Goal: Information Seeking & Learning: Learn about a topic

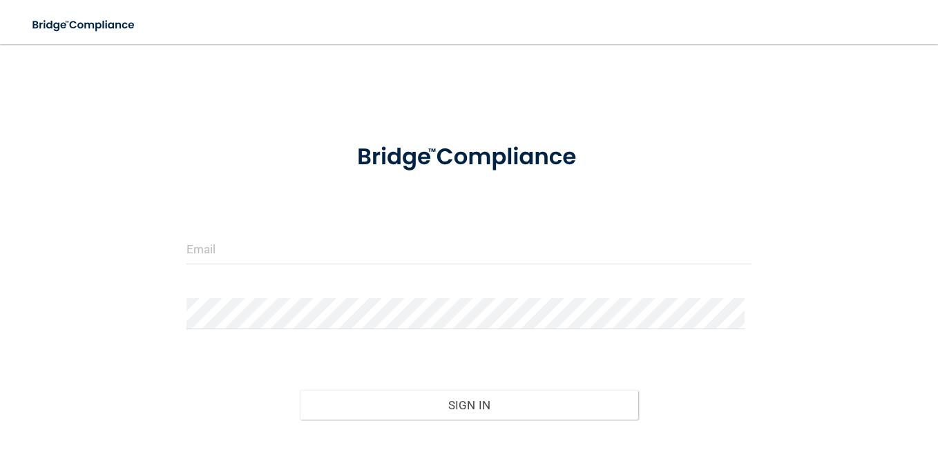
scroll to position [93, 0]
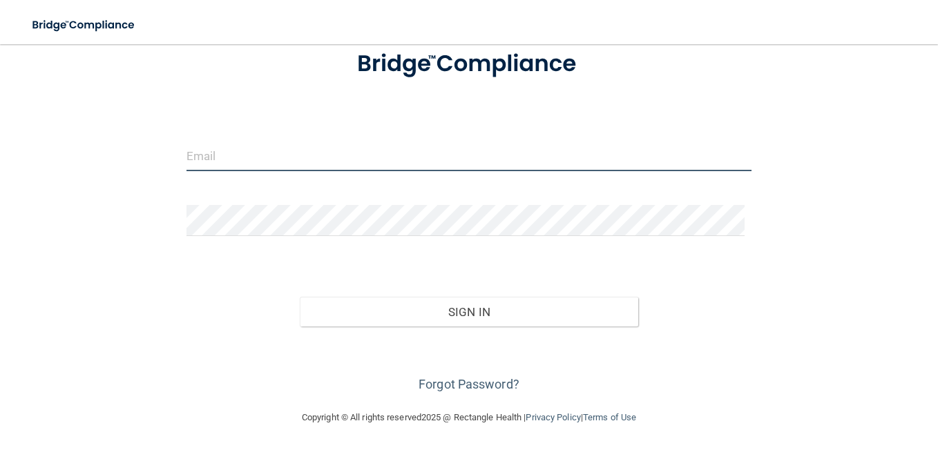
click at [278, 146] on input "email" at bounding box center [468, 155] width 565 height 31
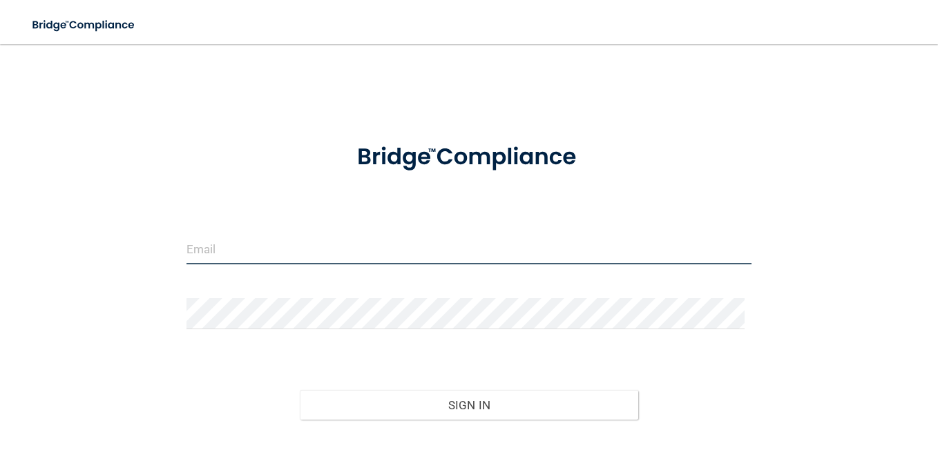
click at [257, 233] on input "email" at bounding box center [468, 248] width 565 height 31
type input "[EMAIL_ADDRESS][DOMAIN_NAME]"
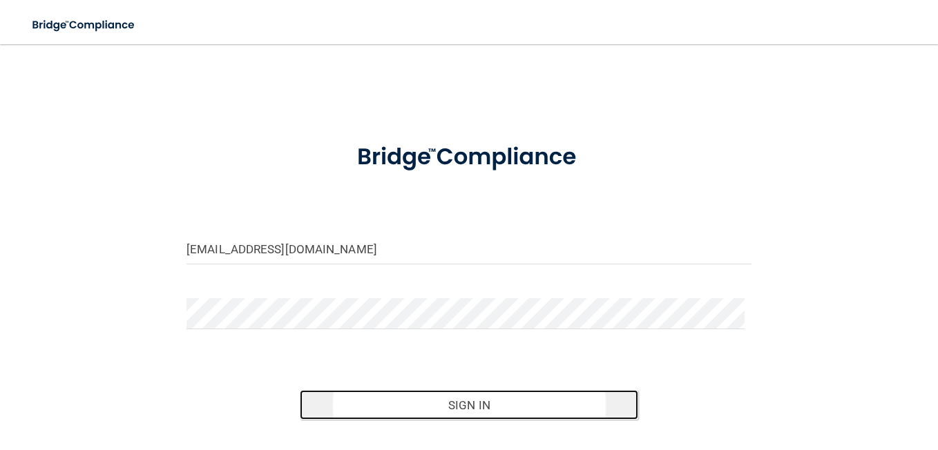
click at [419, 407] on button "Sign In" at bounding box center [469, 405] width 339 height 30
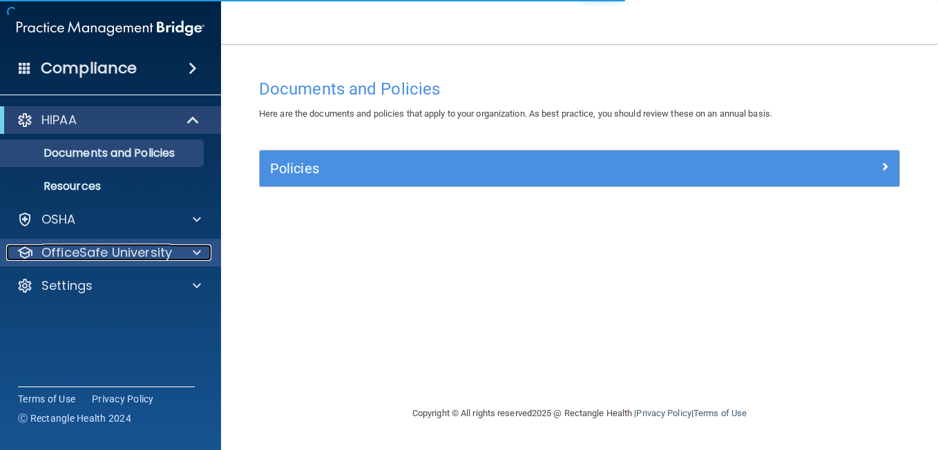
click at [198, 250] on span at bounding box center [197, 252] width 8 height 17
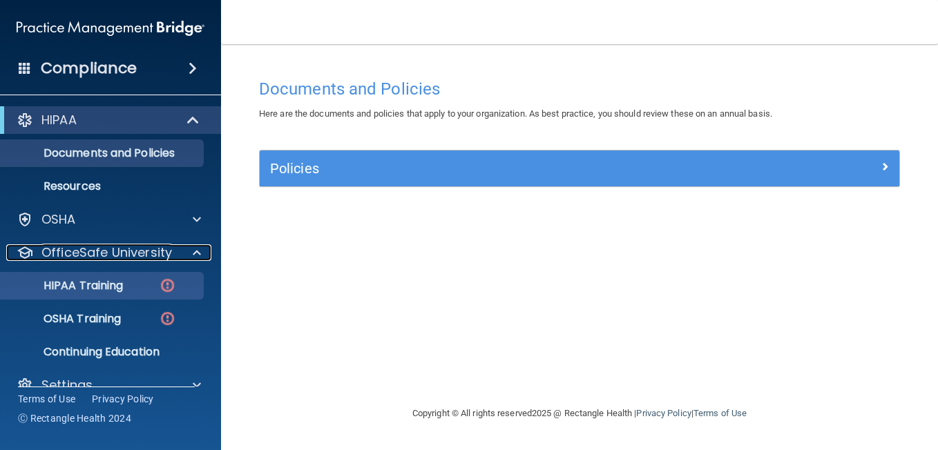
scroll to position [23, 0]
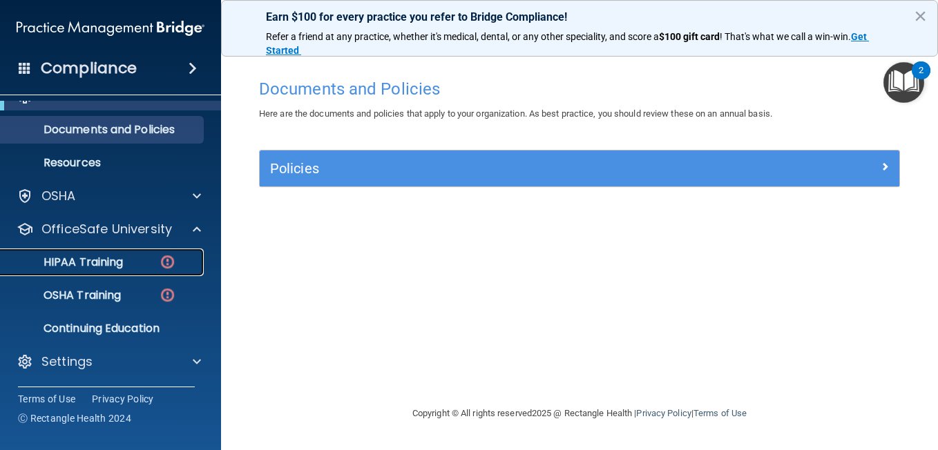
click at [90, 257] on p "HIPAA Training" at bounding box center [66, 263] width 114 height 14
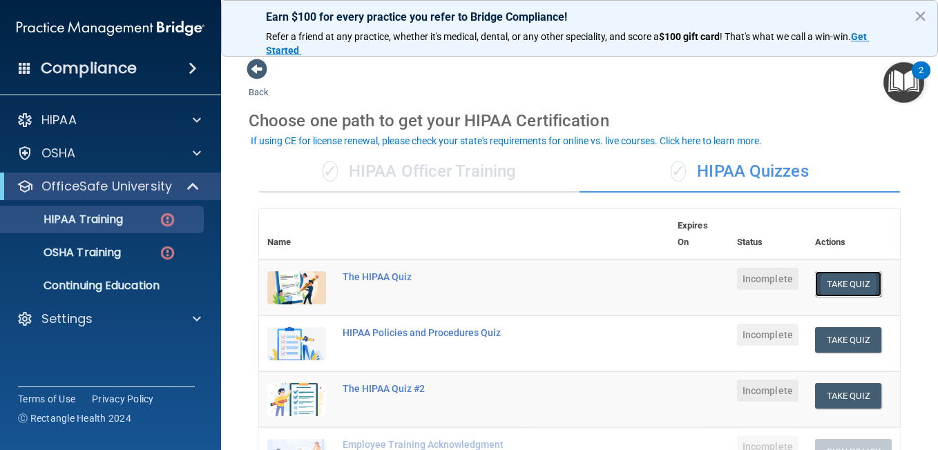
click at [834, 276] on button "Take Quiz" at bounding box center [848, 284] width 66 height 26
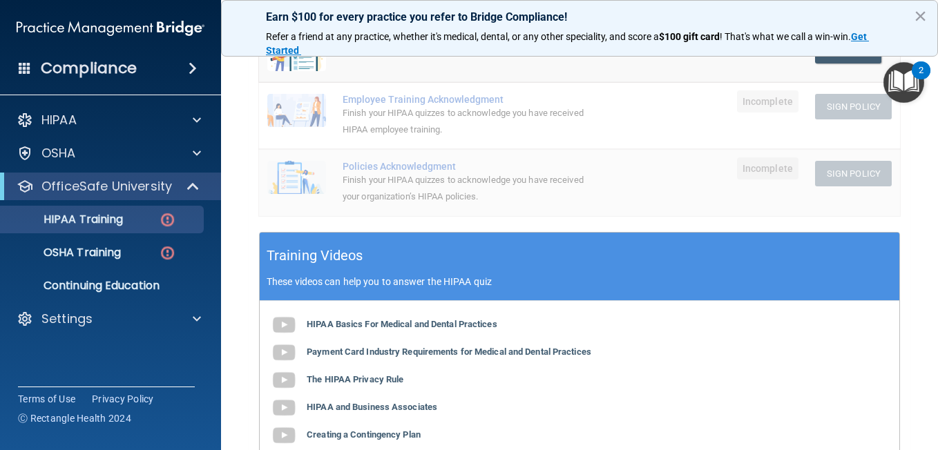
scroll to position [414, 0]
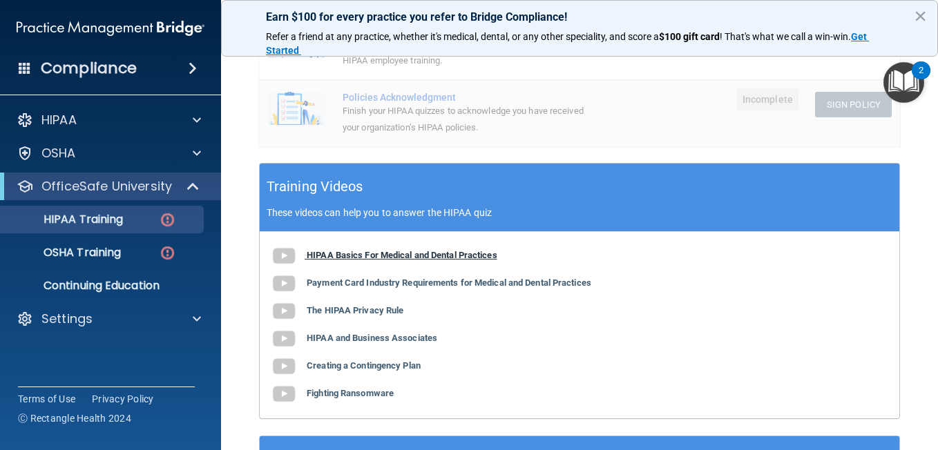
click at [380, 253] on b "HIPAA Basics For Medical and Dental Practices" at bounding box center [402, 255] width 191 height 10
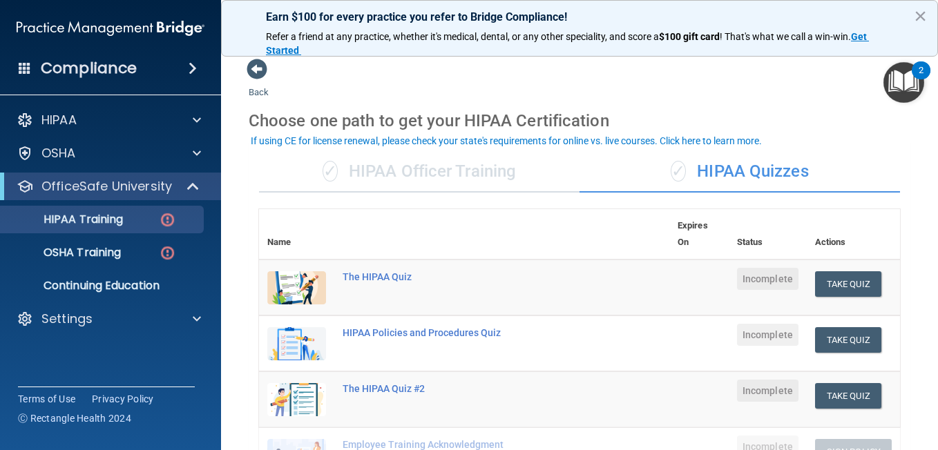
scroll to position [138, 0]
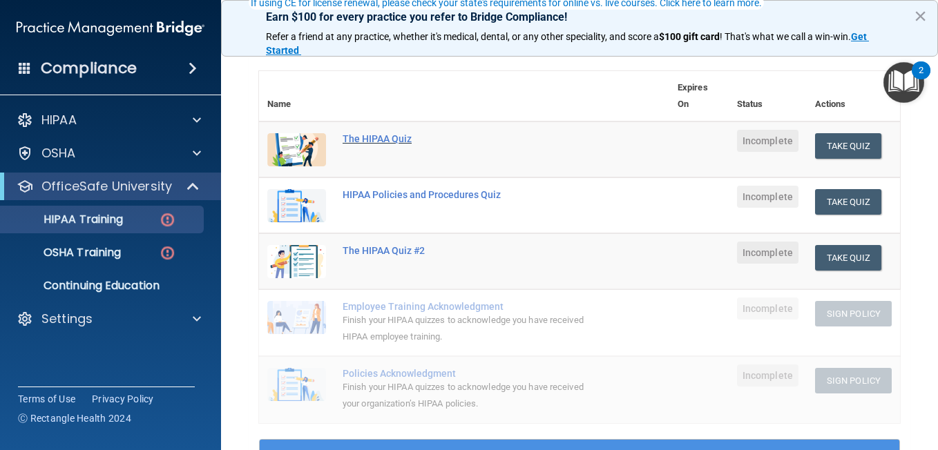
click at [393, 136] on div "The HIPAA Quiz" at bounding box center [472, 138] width 258 height 11
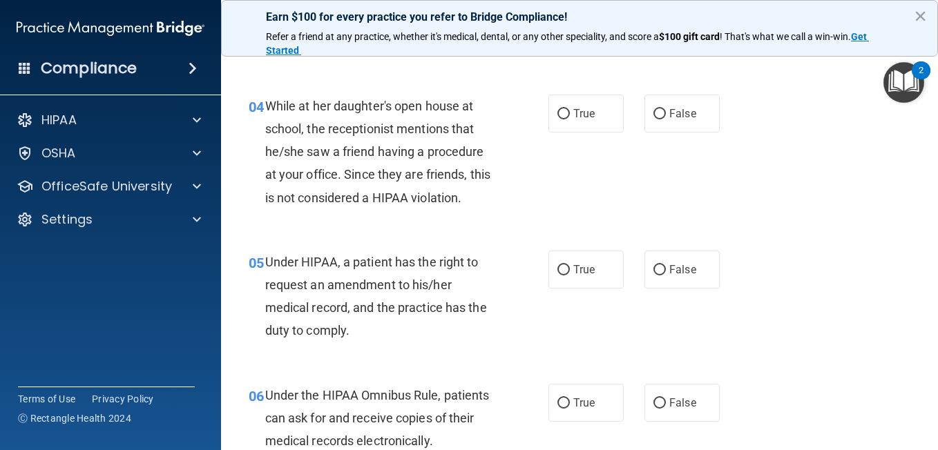
scroll to position [345, 0]
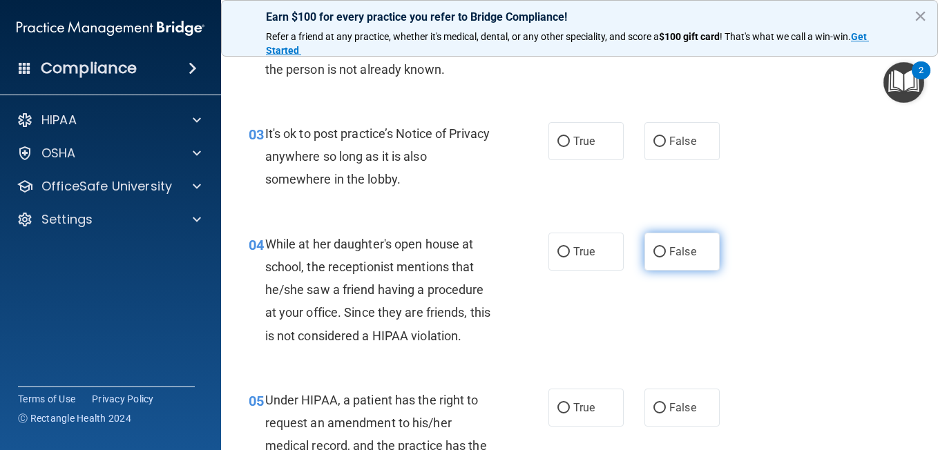
click at [653, 248] on input "False" at bounding box center [659, 252] width 12 height 10
radio input "true"
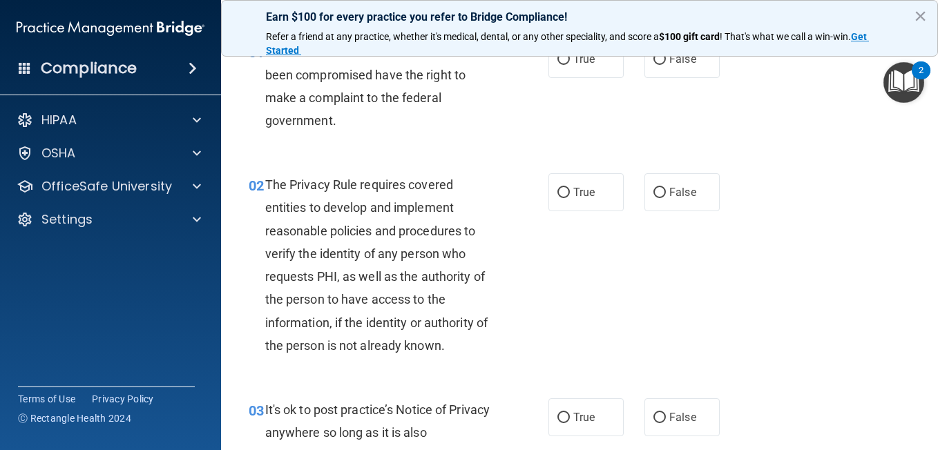
scroll to position [0, 0]
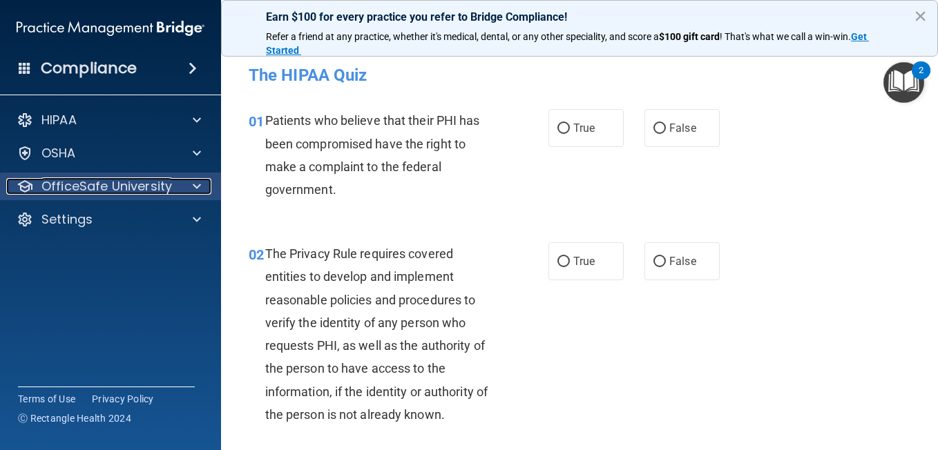
click at [192, 185] on div at bounding box center [194, 186] width 35 height 17
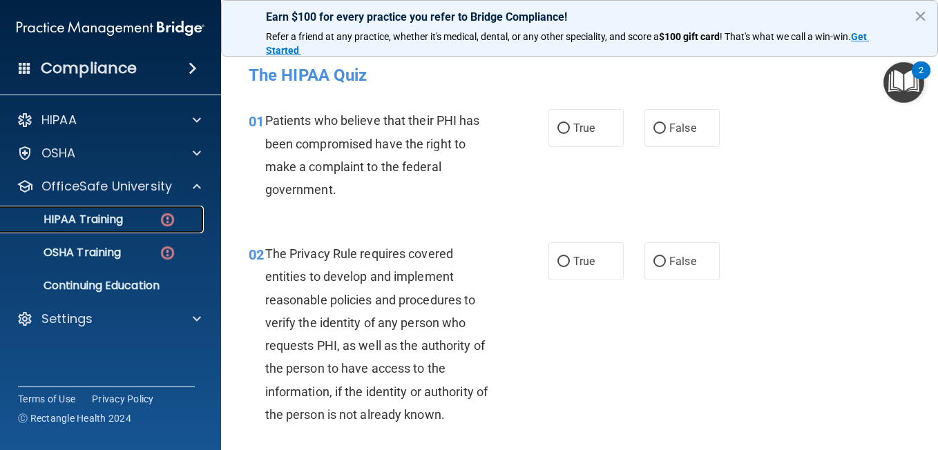
click at [171, 220] on img at bounding box center [167, 219] width 17 height 17
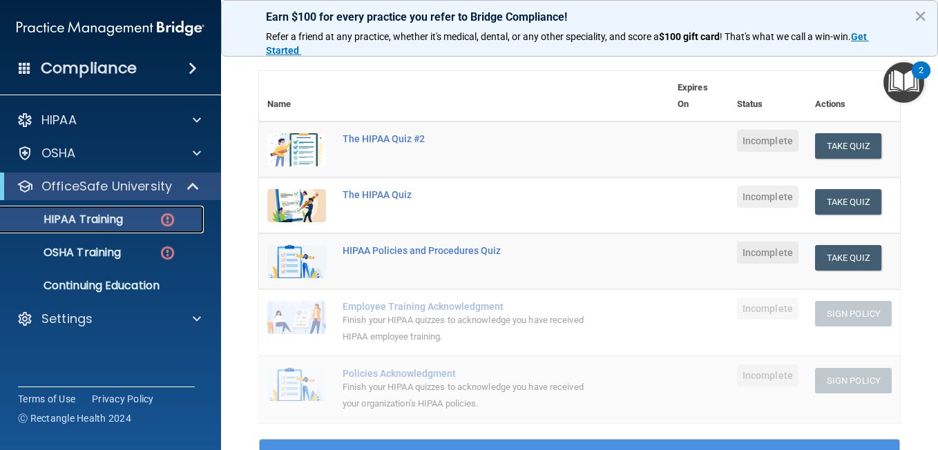
scroll to position [207, 0]
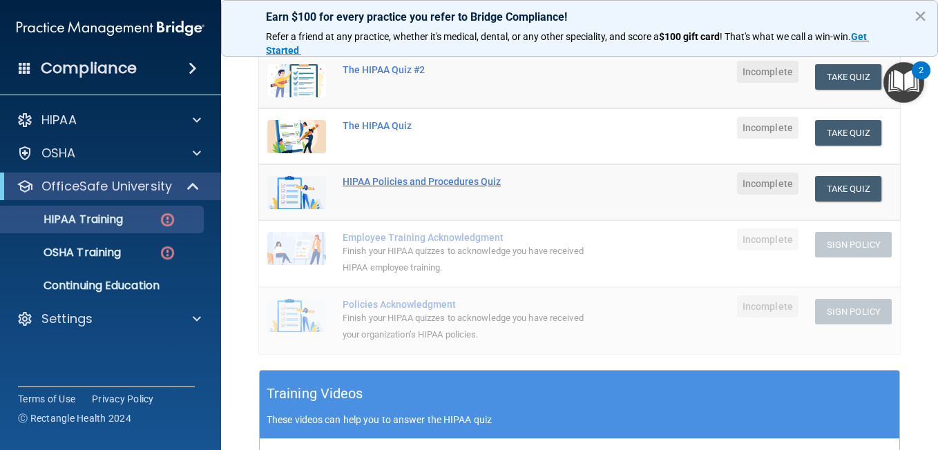
click at [400, 182] on div "HIPAA Policies and Procedures Quiz" at bounding box center [472, 181] width 258 height 11
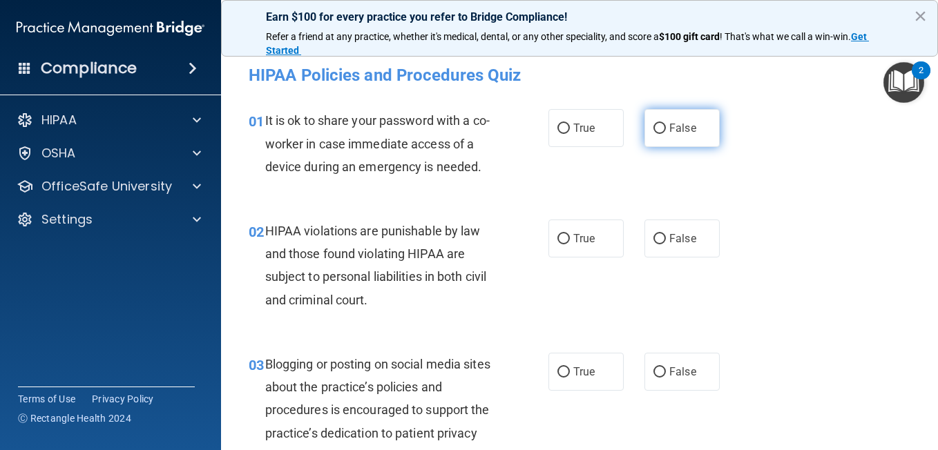
click at [655, 129] on input "False" at bounding box center [659, 129] width 12 height 10
radio input "true"
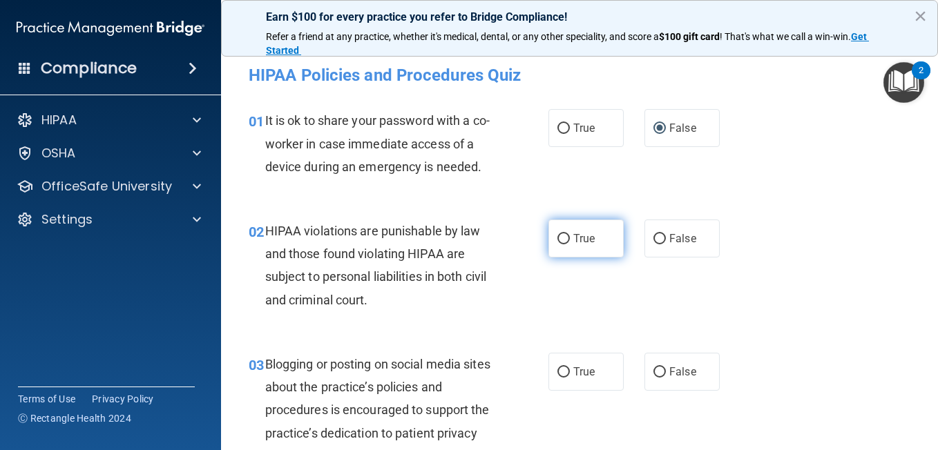
click at [557, 237] on input "True" at bounding box center [563, 239] width 12 height 10
radio input "true"
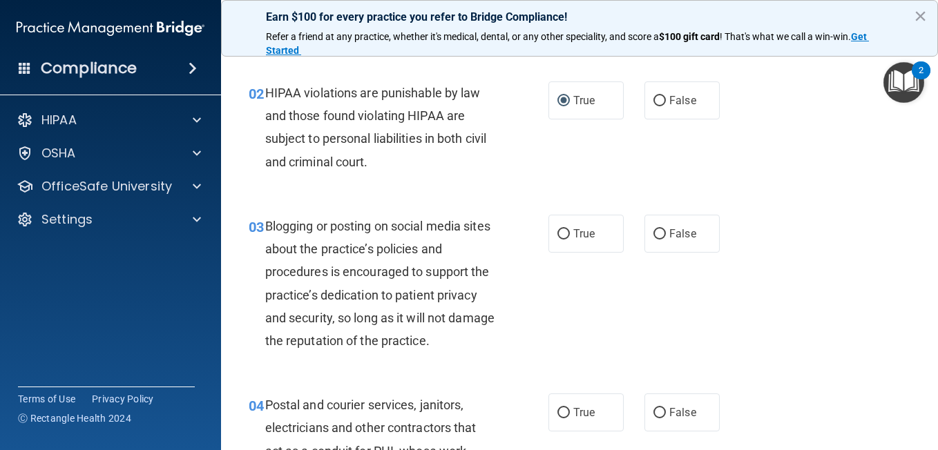
scroll to position [207, 0]
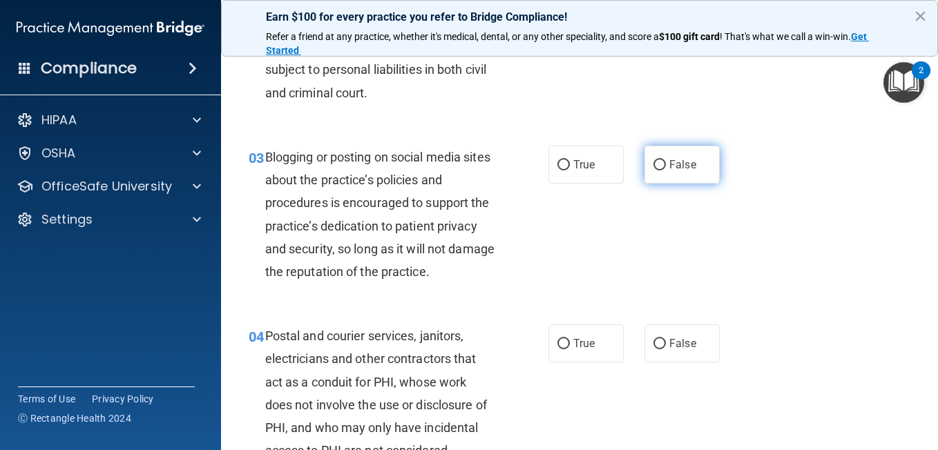
click at [655, 162] on input "False" at bounding box center [659, 165] width 12 height 10
radio input "true"
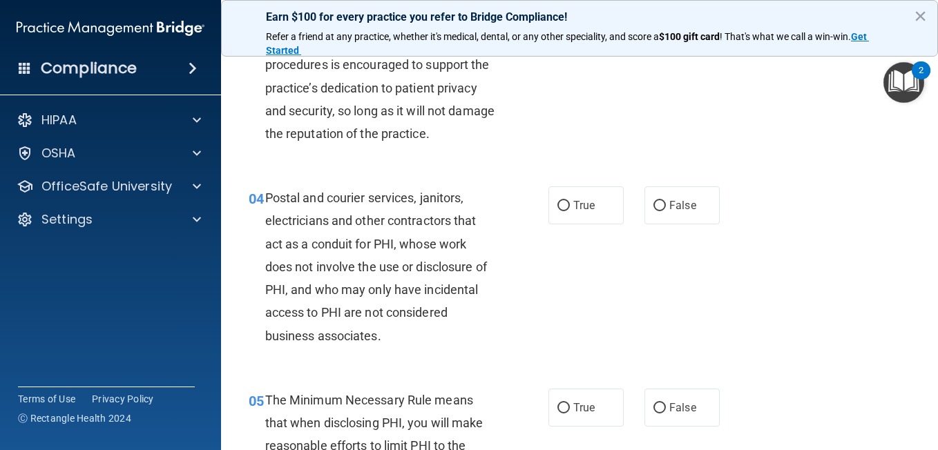
scroll to position [414, 0]
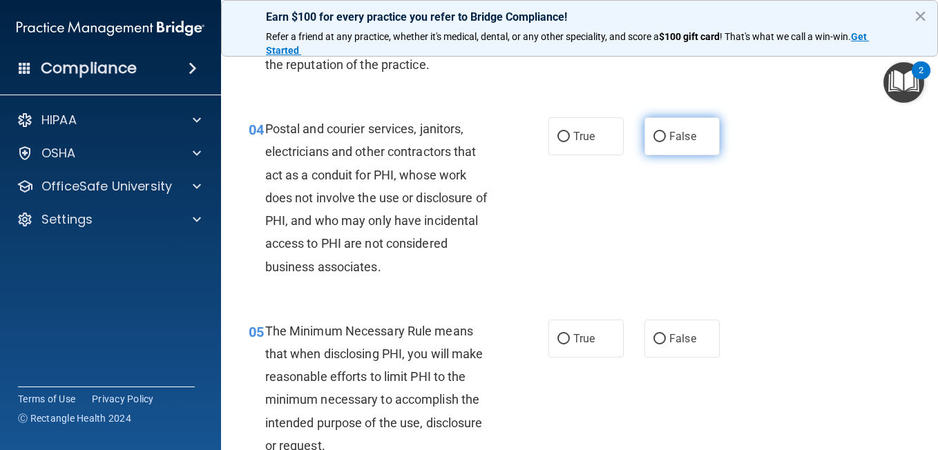
click at [653, 133] on input "False" at bounding box center [659, 137] width 12 height 10
radio input "true"
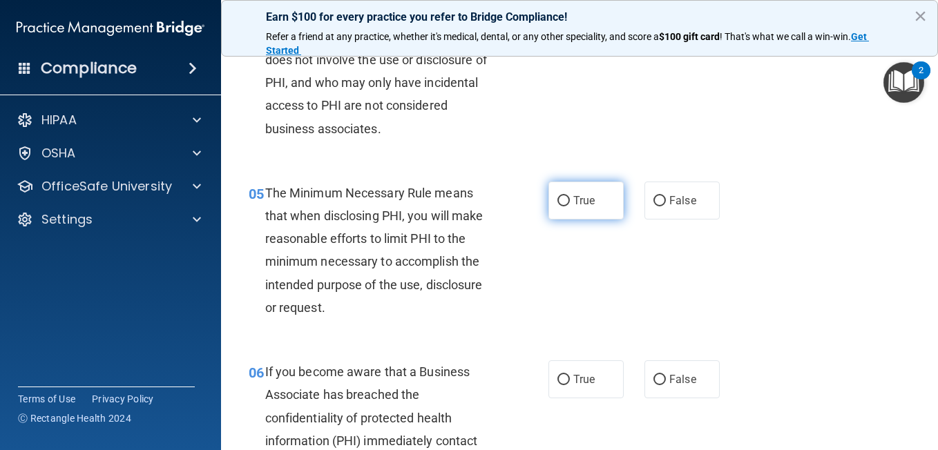
click at [557, 197] on input "True" at bounding box center [563, 201] width 12 height 10
radio input "true"
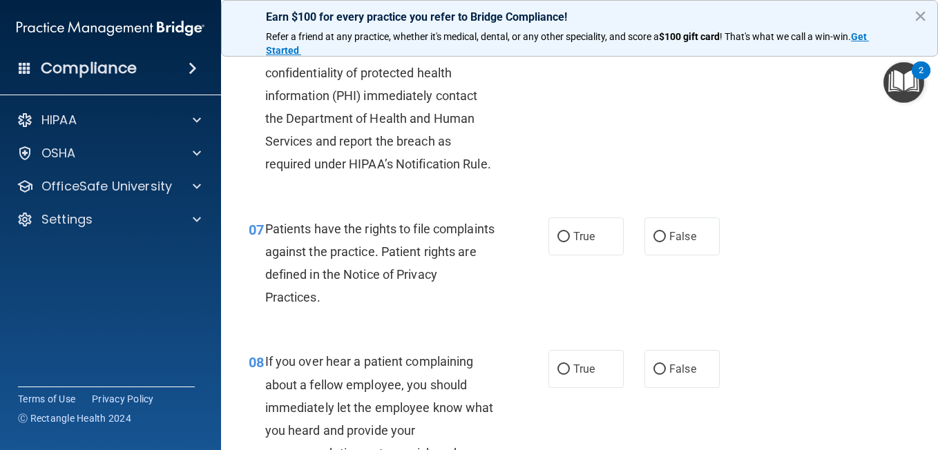
scroll to position [967, 0]
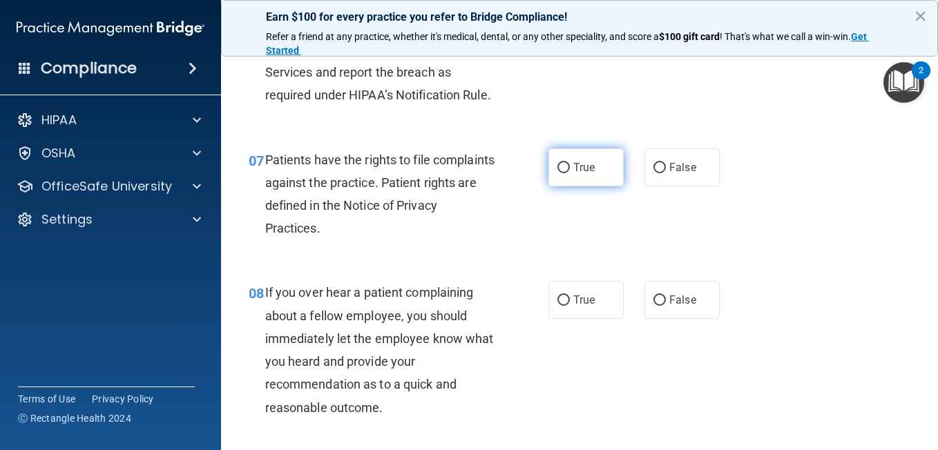
click at [559, 164] on input "True" at bounding box center [563, 168] width 12 height 10
radio input "true"
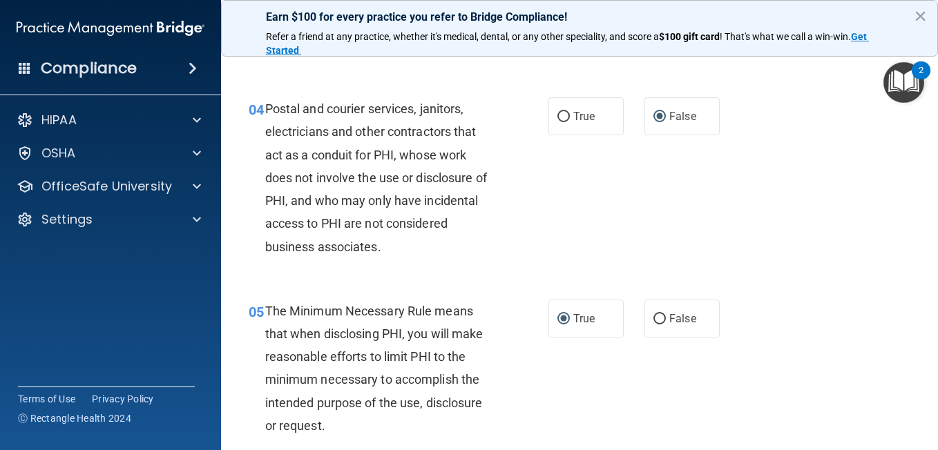
scroll to position [0, 0]
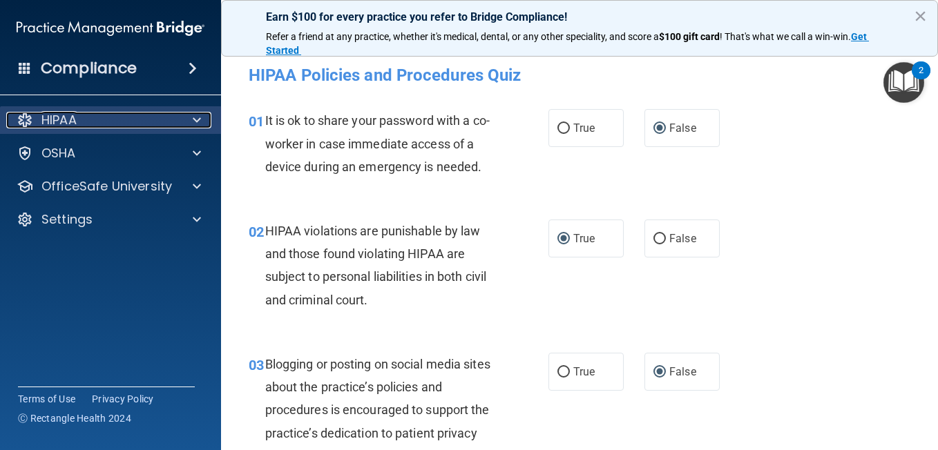
click at [196, 117] on span at bounding box center [197, 120] width 8 height 17
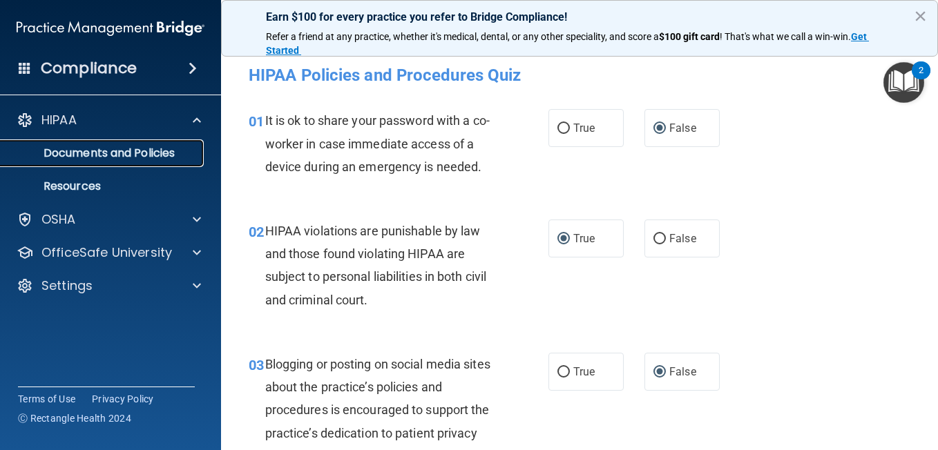
click at [127, 153] on p "Documents and Policies" at bounding box center [103, 153] width 189 height 14
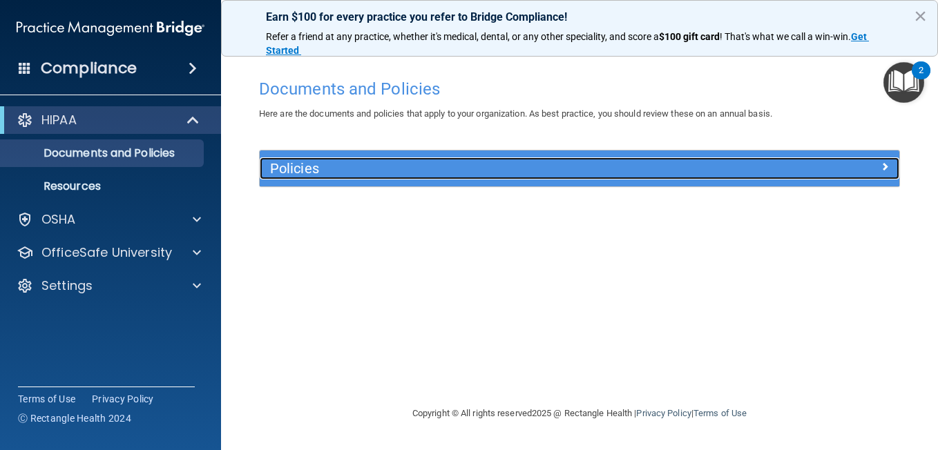
click at [780, 163] on div at bounding box center [820, 165] width 160 height 17
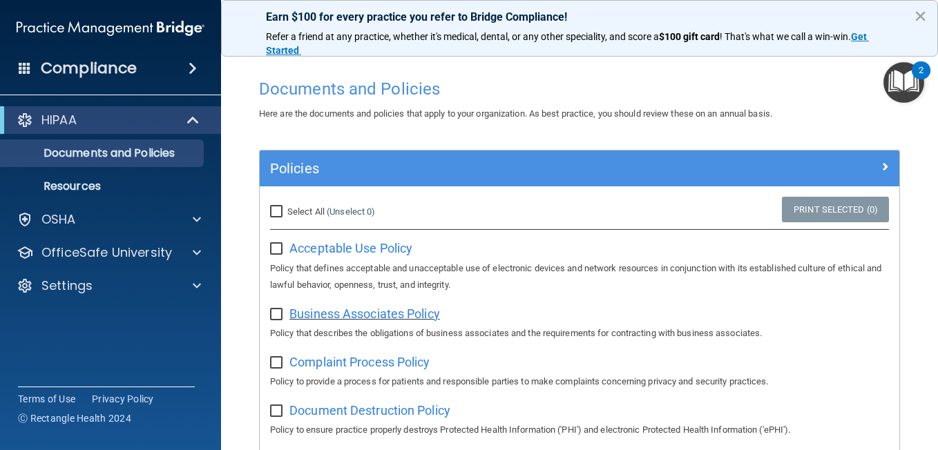
click at [354, 313] on span "Business Associates Policy" at bounding box center [364, 314] width 151 height 15
